Goal: Check status: Check status

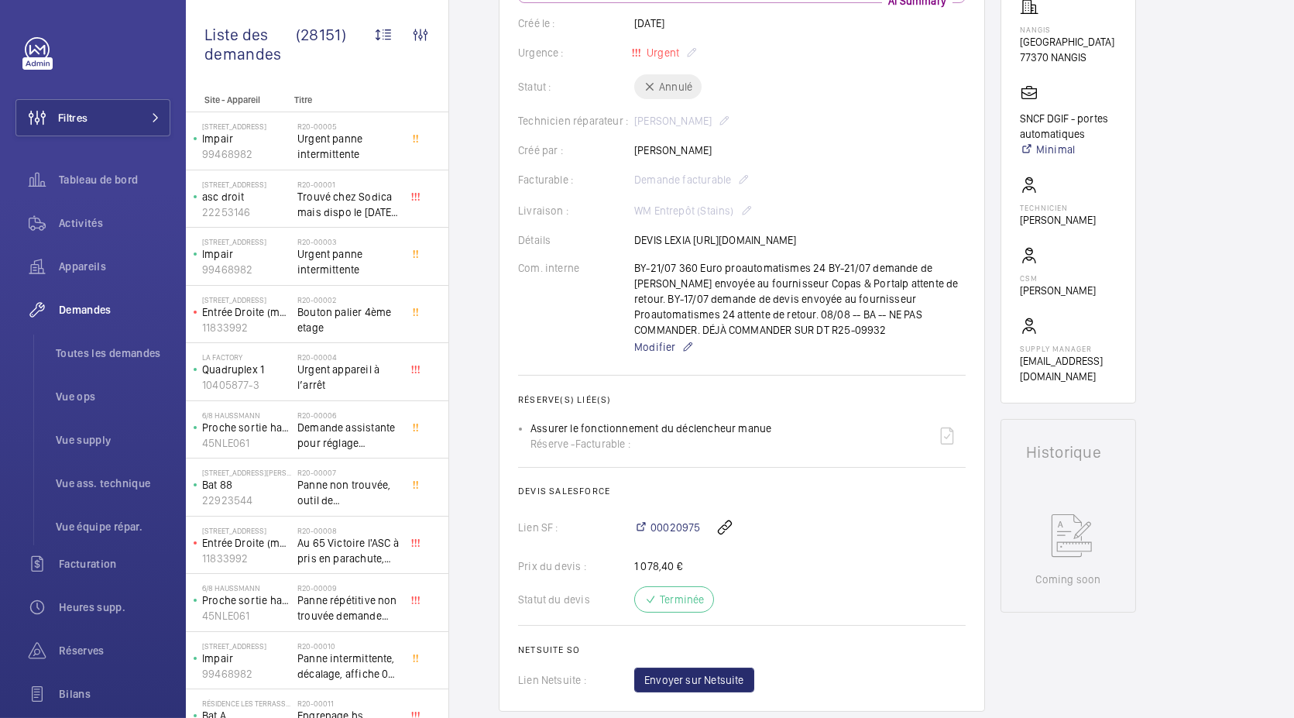
scroll to position [294, 0]
drag, startPoint x: 739, startPoint y: 359, endPoint x: 798, endPoint y: 359, distance: 58.9
click at [798, 356] on div "BY-21/07 360 Euro proautomatismes 24 BY-21/07 demande de [PERSON_NAME] envoyée …" at bounding box center [800, 308] width 332 height 96
copy p "R25-09932"
click at [92, 359] on span "Toutes les demandes" at bounding box center [113, 353] width 115 height 15
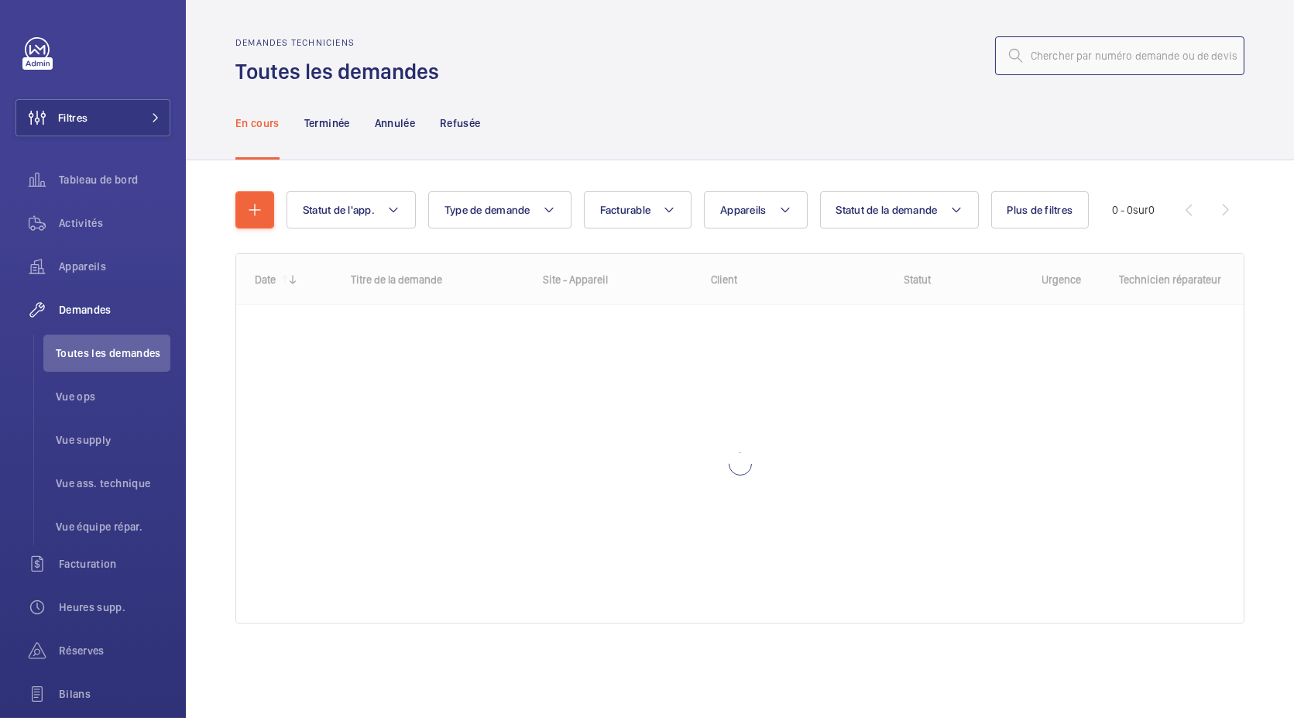
click at [1144, 38] on input "text" at bounding box center [1119, 55] width 249 height 39
paste input "R25-09932"
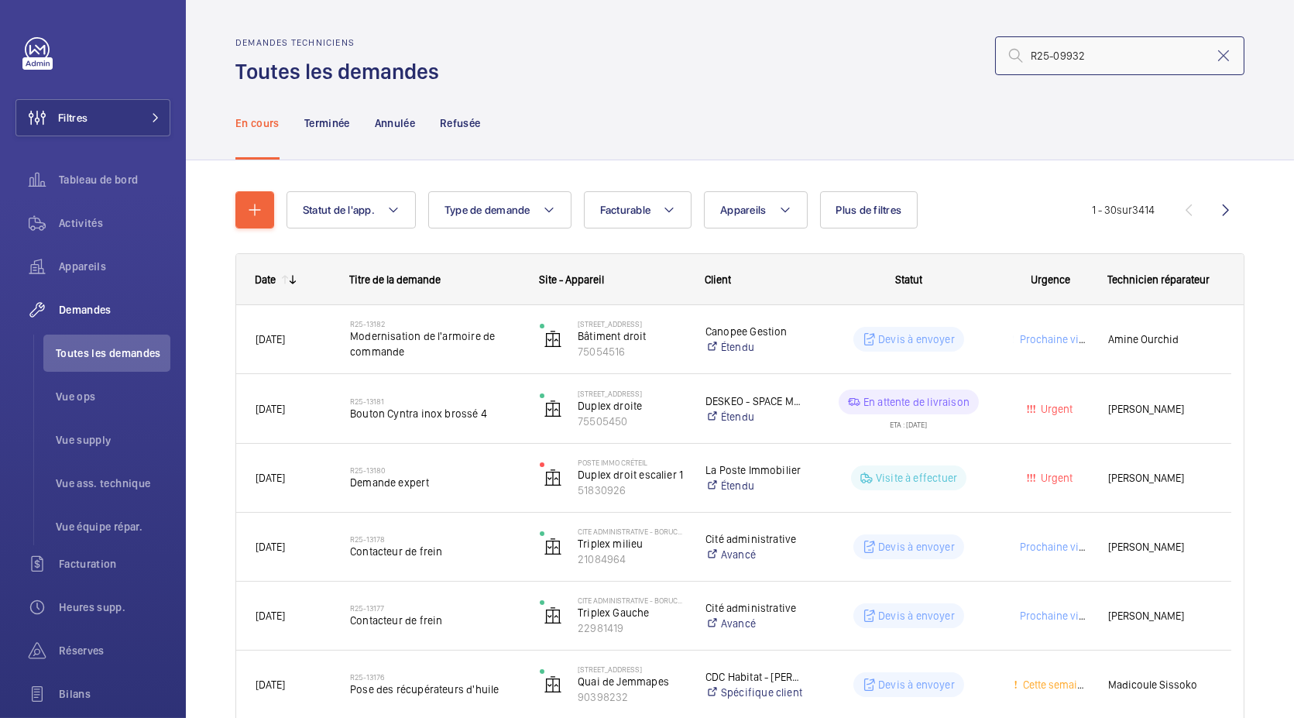
type input "R25-09932"
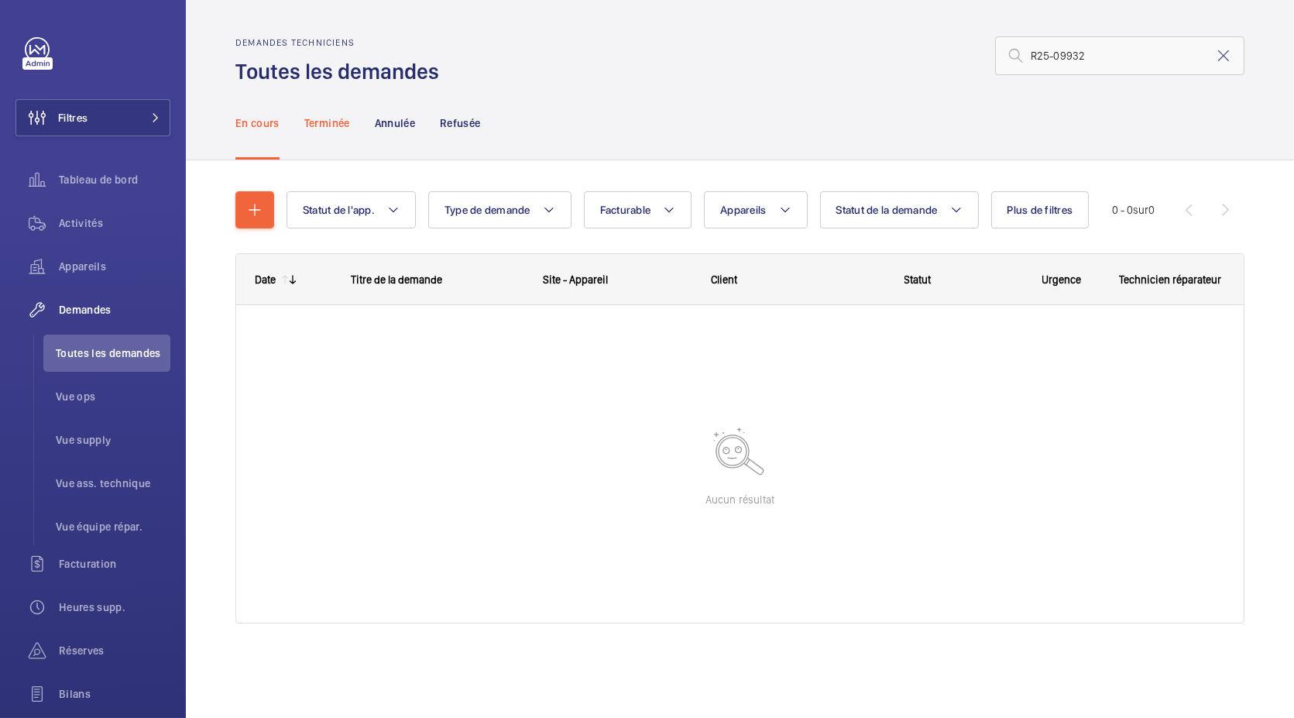
click at [328, 129] on p "Terminée" at bounding box center [327, 122] width 46 height 15
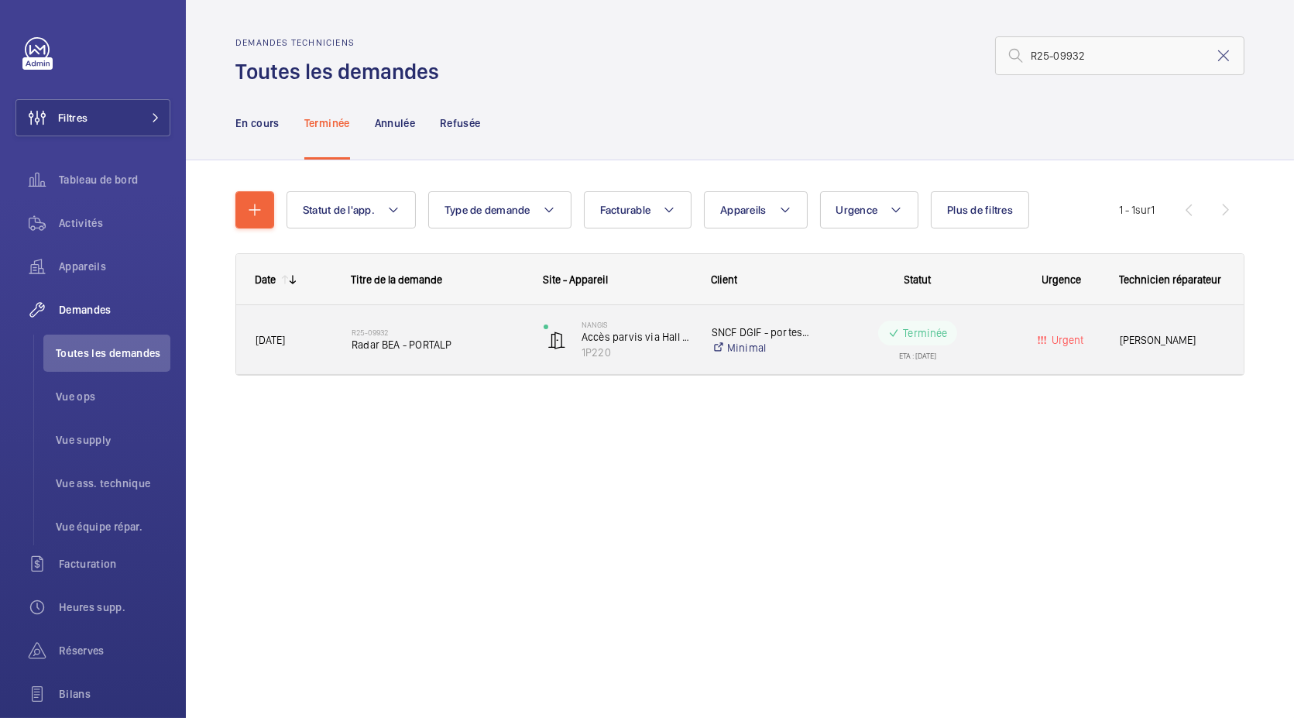
click at [270, 334] on span "[DATE]" at bounding box center [270, 340] width 29 height 12
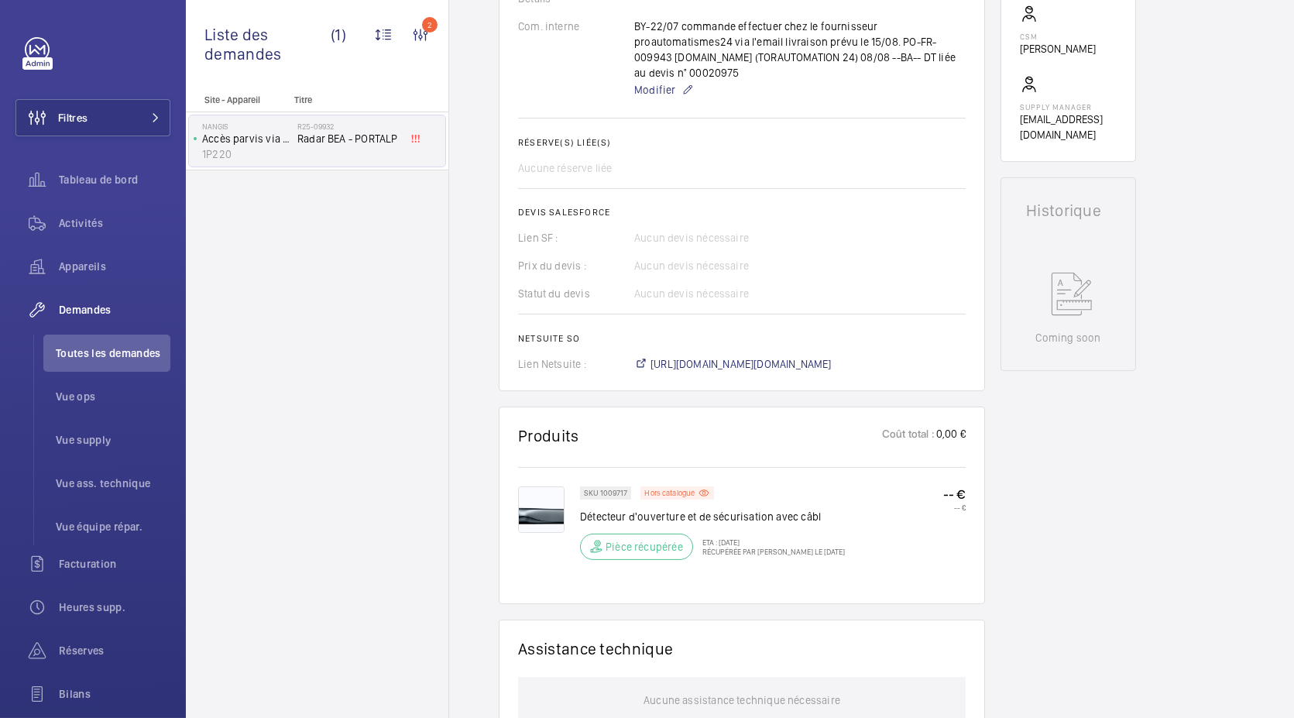
scroll to position [537, 0]
click at [710, 370] on span "[URL][DOMAIN_NAME][DOMAIN_NAME]" at bounding box center [741, 362] width 181 height 15
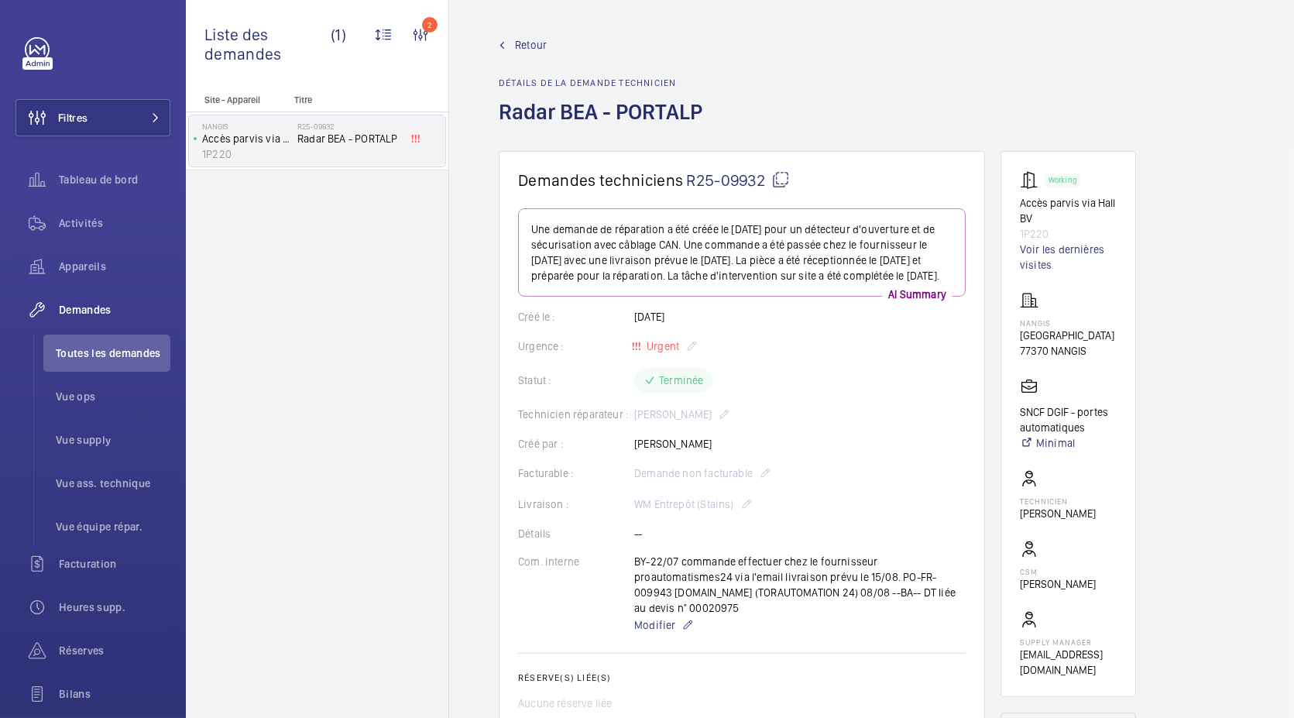
click at [780, 180] on mat-icon at bounding box center [781, 179] width 19 height 19
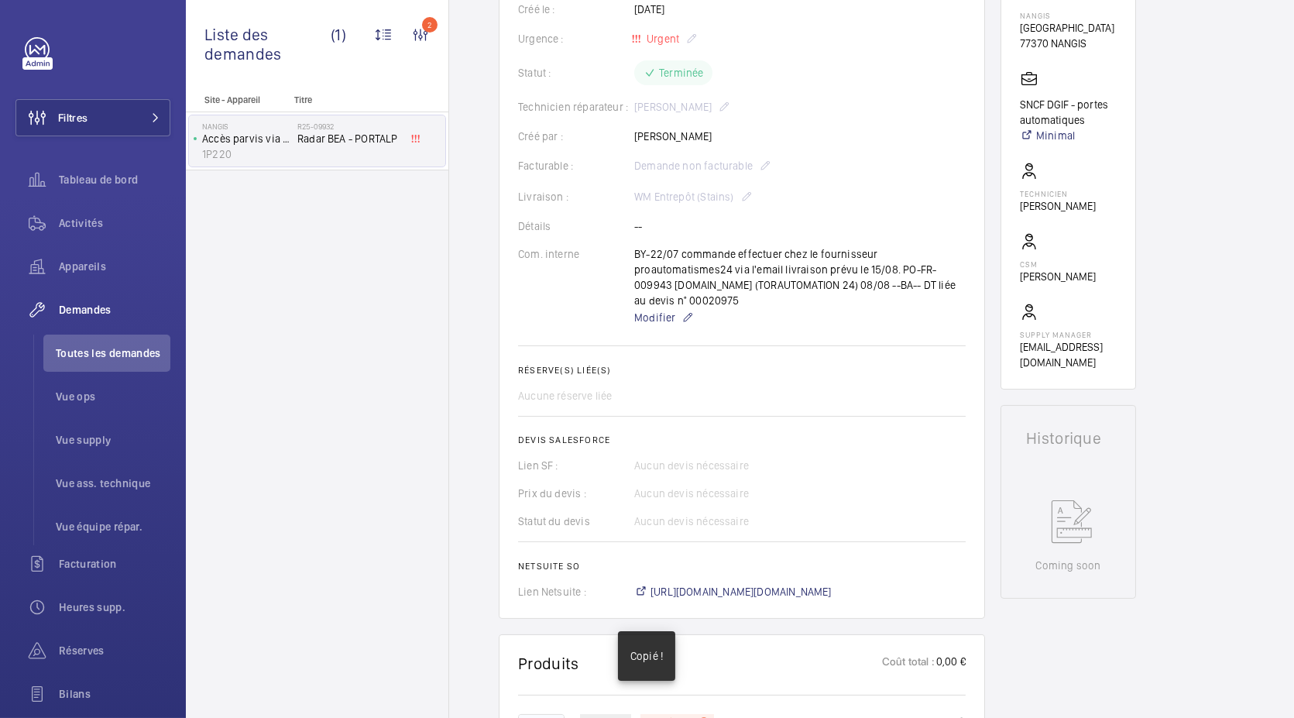
scroll to position [301, 0]
